Goal: Find specific page/section: Find specific page/section

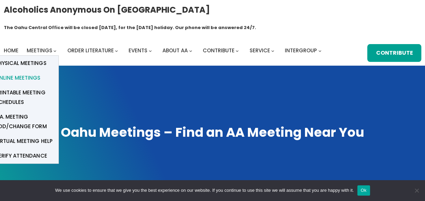
click at [35, 73] on span "Online Meetings" at bounding box center [17, 78] width 45 height 10
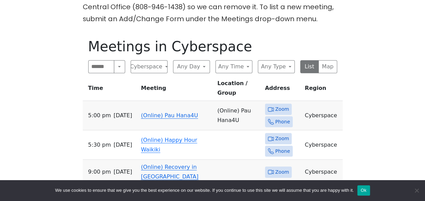
scroll to position [217, 0]
click at [278, 134] on span "Zoom" at bounding box center [283, 138] width 14 height 9
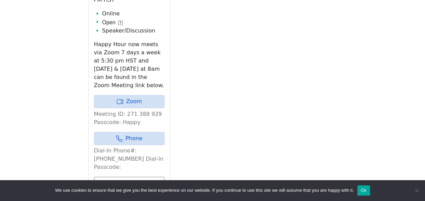
scroll to position [325, 0]
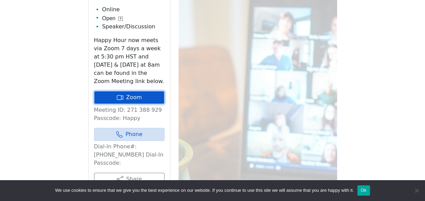
click at [133, 91] on link "Zoom" at bounding box center [129, 97] width 71 height 13
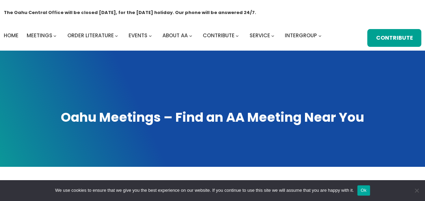
scroll to position [0, 0]
